Goal: Transaction & Acquisition: Purchase product/service

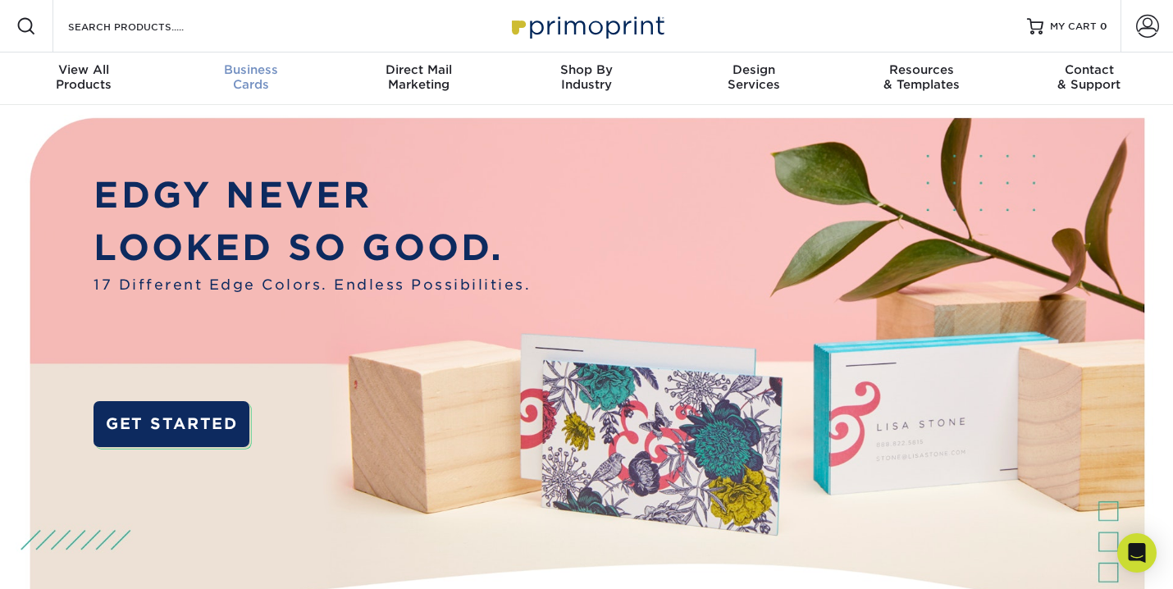
click at [243, 70] on span "Business" at bounding box center [250, 69] width 167 height 15
click at [266, 35] on div "Resources Menu Search Products Account SIGN IN CREATE AN ACCOUNT forgot passwor…" at bounding box center [586, 26] width 1173 height 53
click at [217, 31] on input "Search Products" at bounding box center [146, 26] width 160 height 20
paste input "sdraC ssenisuB hsiniF lluD/ettaM TP61 "5.3 X "2 )evomer( )eman tide( 1 teS :100"
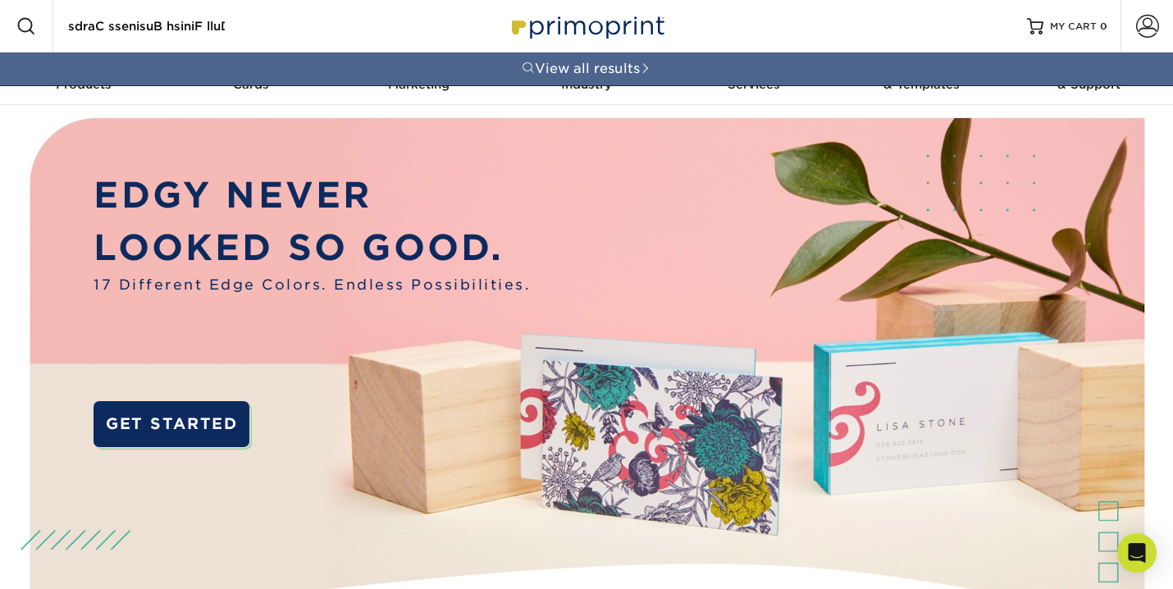
type input "sdraC ssenisuB hsiniF lluD/ettaM TP61 "5.3 X "2 )evomer( )eman tide( 1 teS :100"
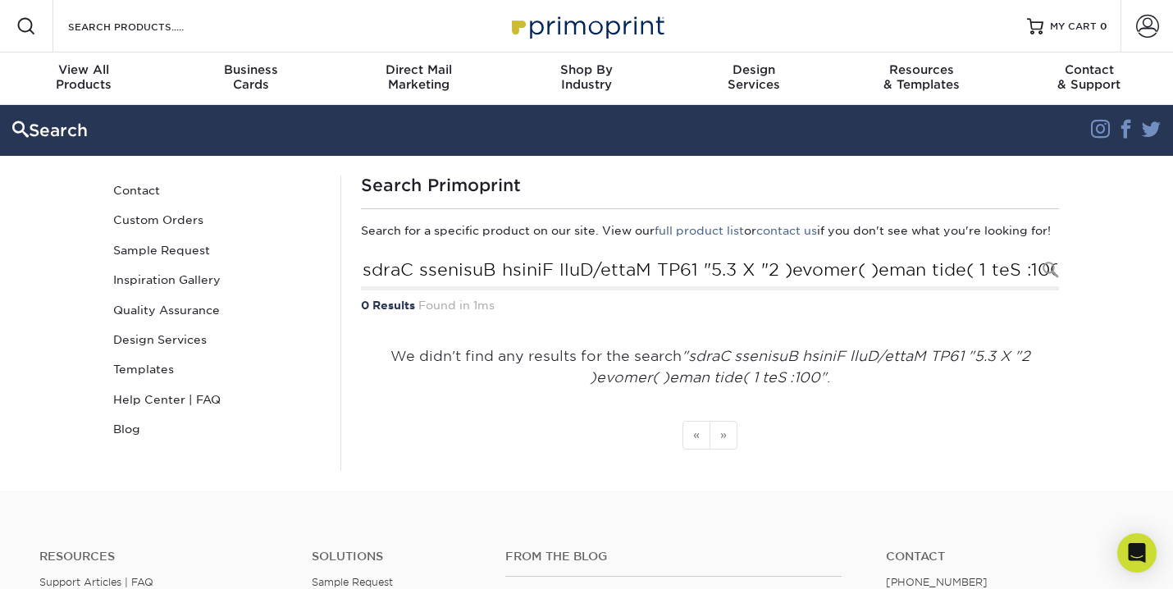
click at [272, 26] on div "Resources Menu Search Products Account SIGN IN CREATE AN ACCOUNT forgot passwor…" at bounding box center [586, 26] width 1173 height 53
click at [263, 34] on div "Resources Menu Search Products Account SIGN IN CREATE AN ACCOUNT forgot passwor…" at bounding box center [586, 26] width 1173 height 53
click at [209, 27] on input "Search Products" at bounding box center [146, 26] width 160 height 20
click at [442, 3] on div "Resources Menu Search Products Account SIGN IN CREATE AN ACCOUNT forgot passwor…" at bounding box center [586, 26] width 1173 height 53
click at [222, 23] on div "Resources Menu Search Products Account SIGN IN CREATE AN ACCOUNT forgot passwor…" at bounding box center [586, 26] width 1173 height 53
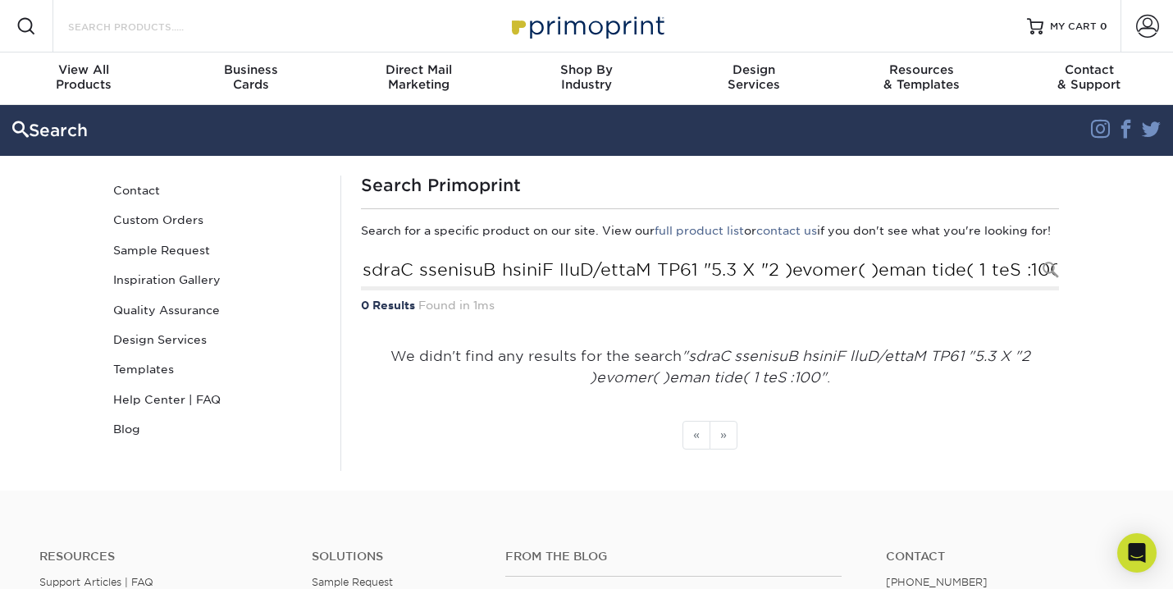
click at [170, 30] on input "Search Products" at bounding box center [146, 26] width 160 height 20
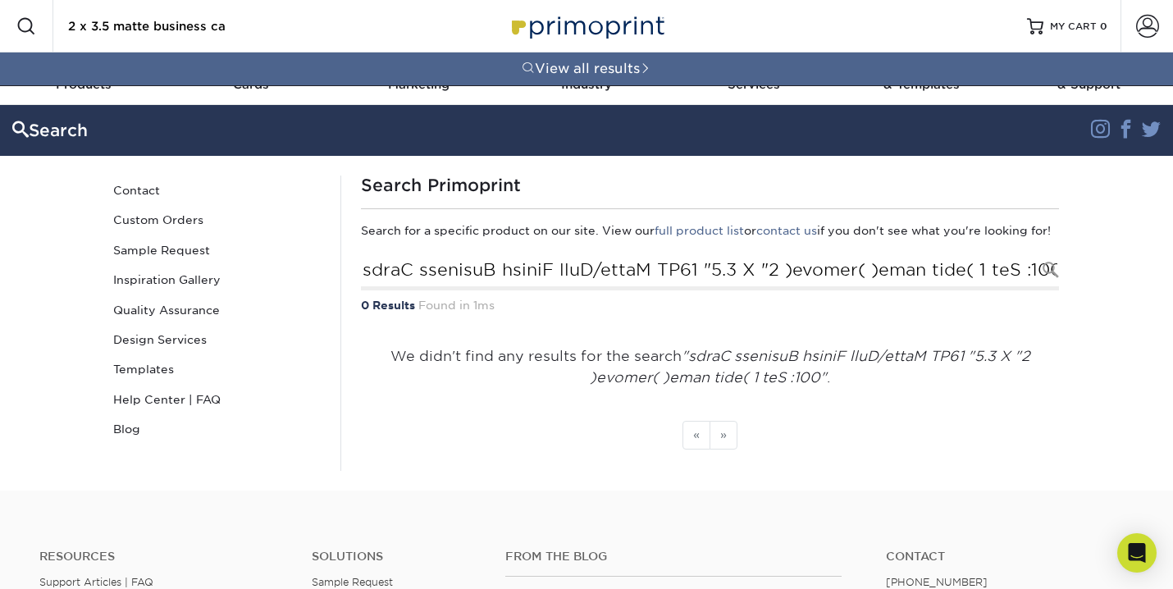
type input "2 x 3.5 matte business cards"
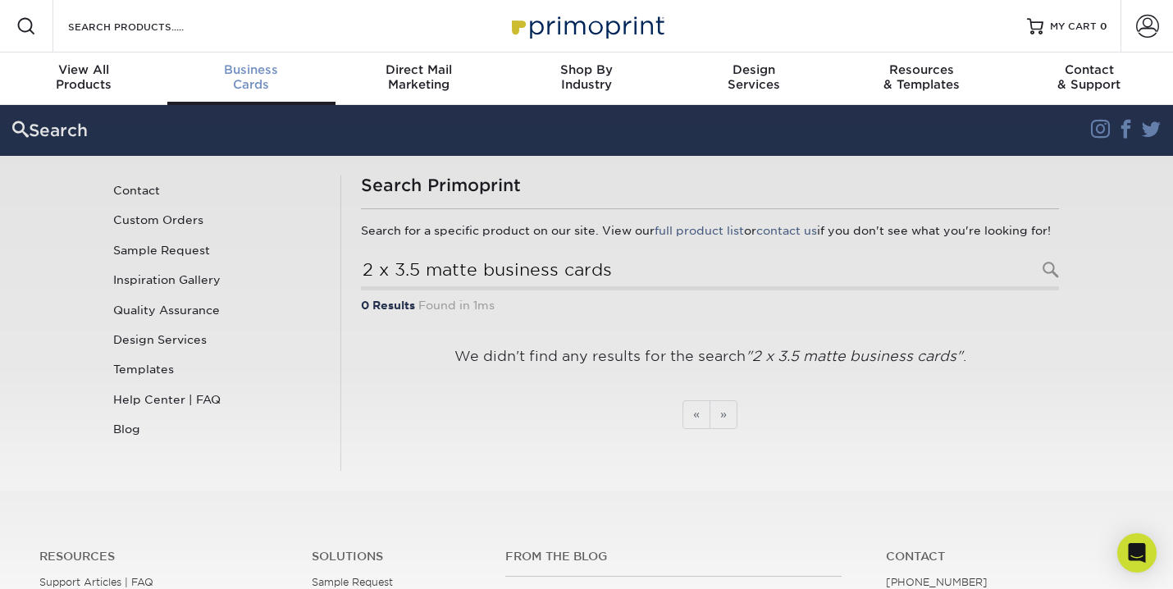
click at [258, 85] on div "Business Cards" at bounding box center [250, 77] width 167 height 30
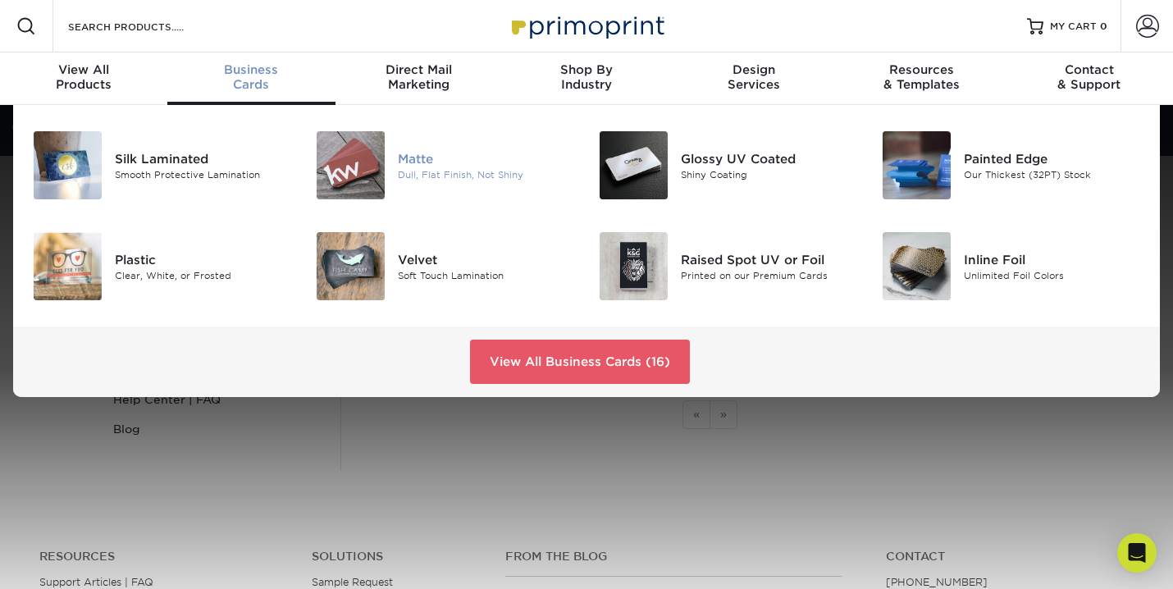
click at [404, 178] on div "Dull, Flat Finish, Not Shiny" at bounding box center [486, 174] width 176 height 14
